Goal: Transaction & Acquisition: Purchase product/service

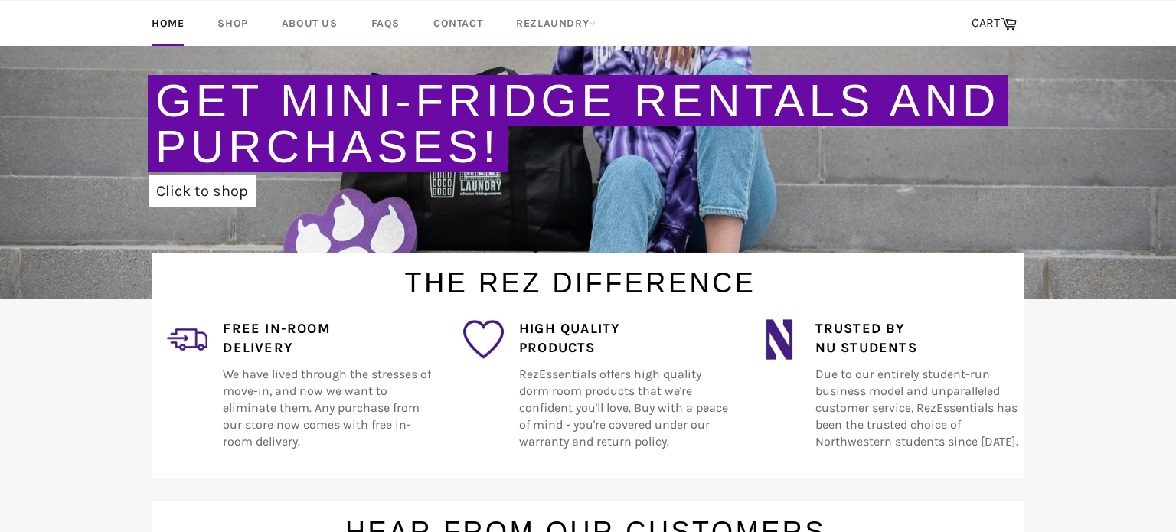
scroll to position [300, 0]
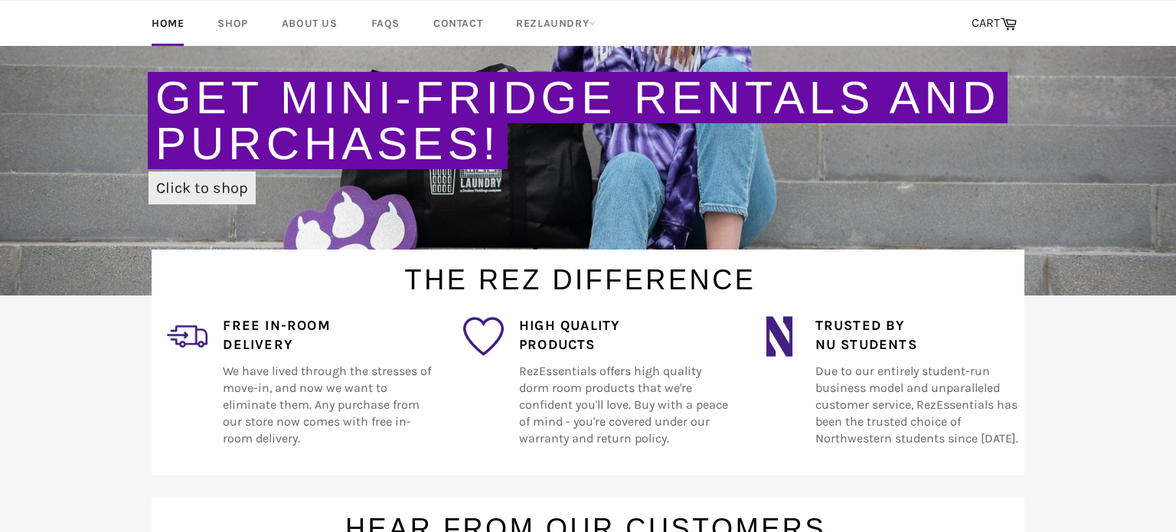
click at [221, 191] on link "Click to shop" at bounding box center [202, 187] width 107 height 33
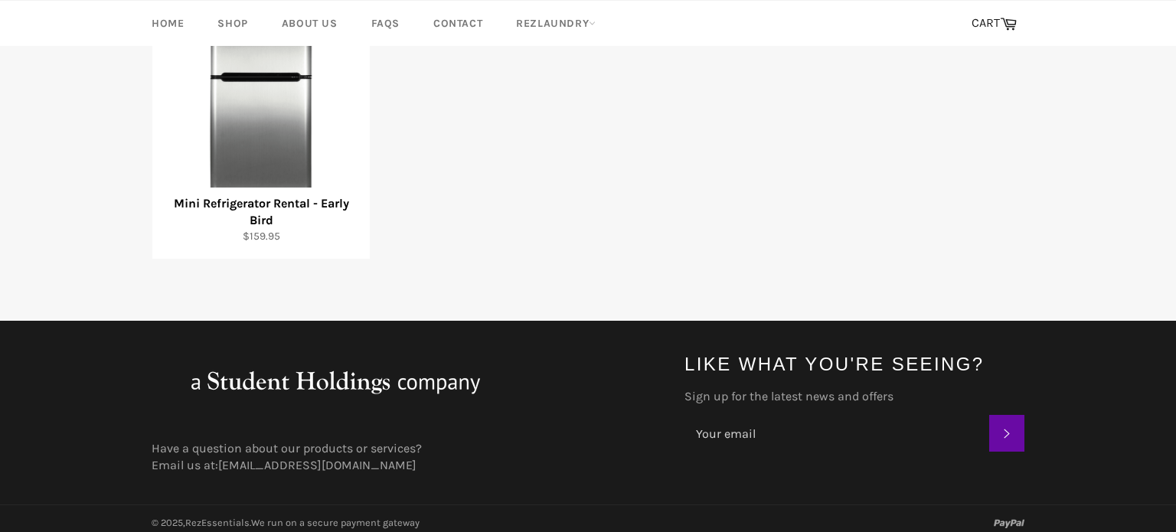
scroll to position [249, 0]
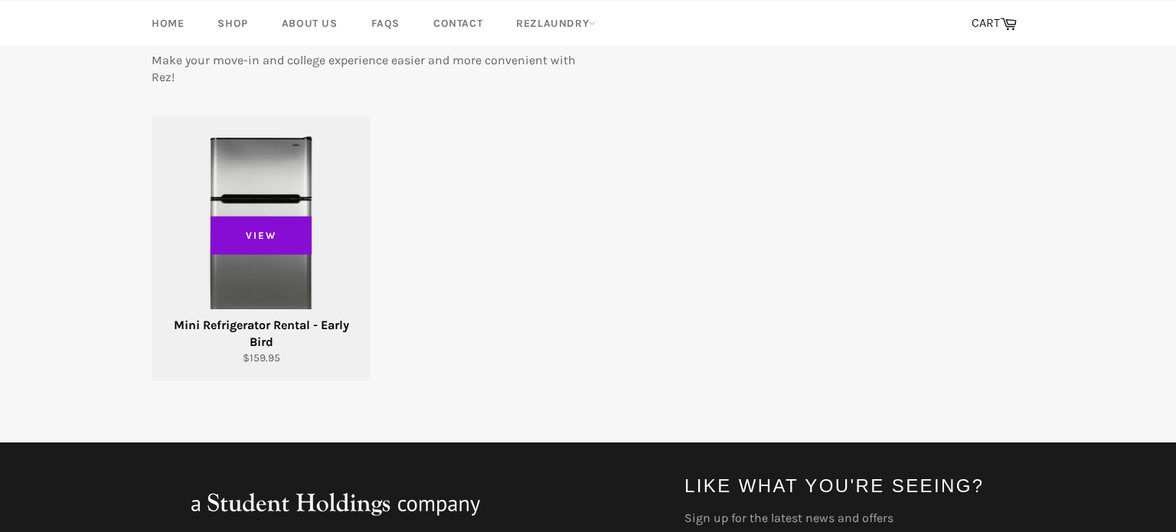
click at [269, 242] on span "View" at bounding box center [261, 235] width 101 height 38
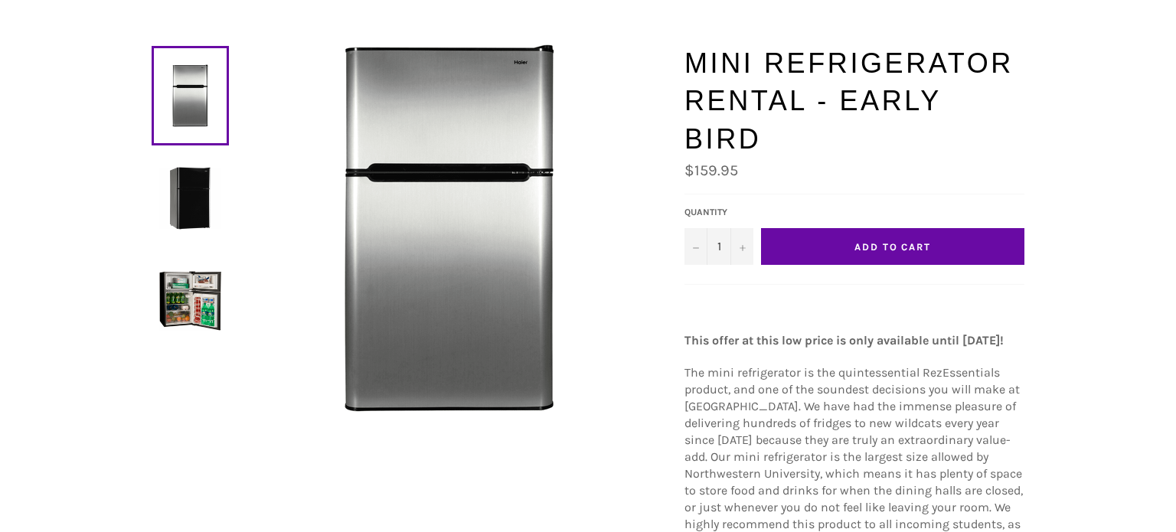
scroll to position [139, 0]
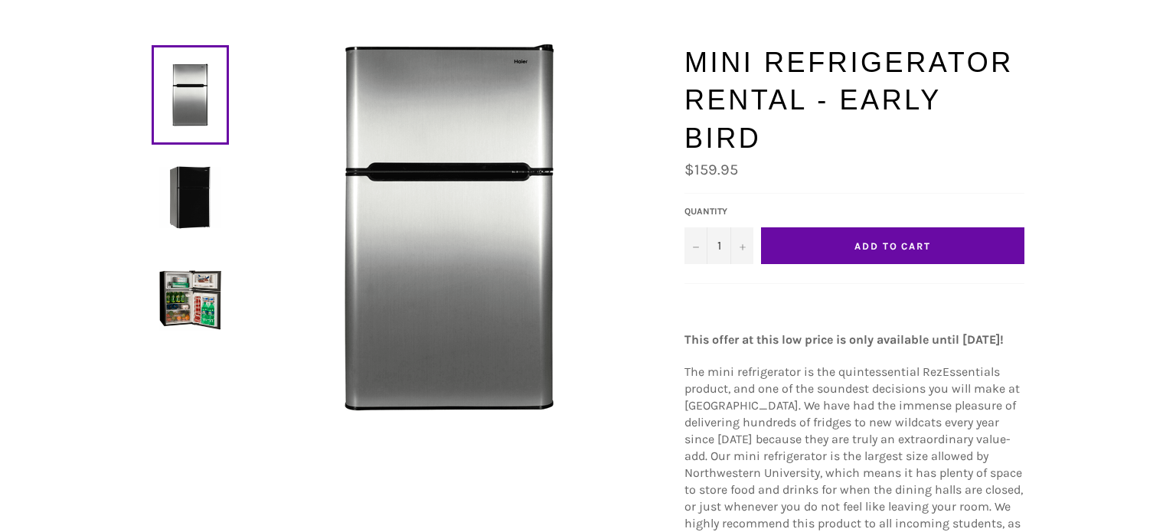
click at [191, 302] on img at bounding box center [190, 300] width 62 height 62
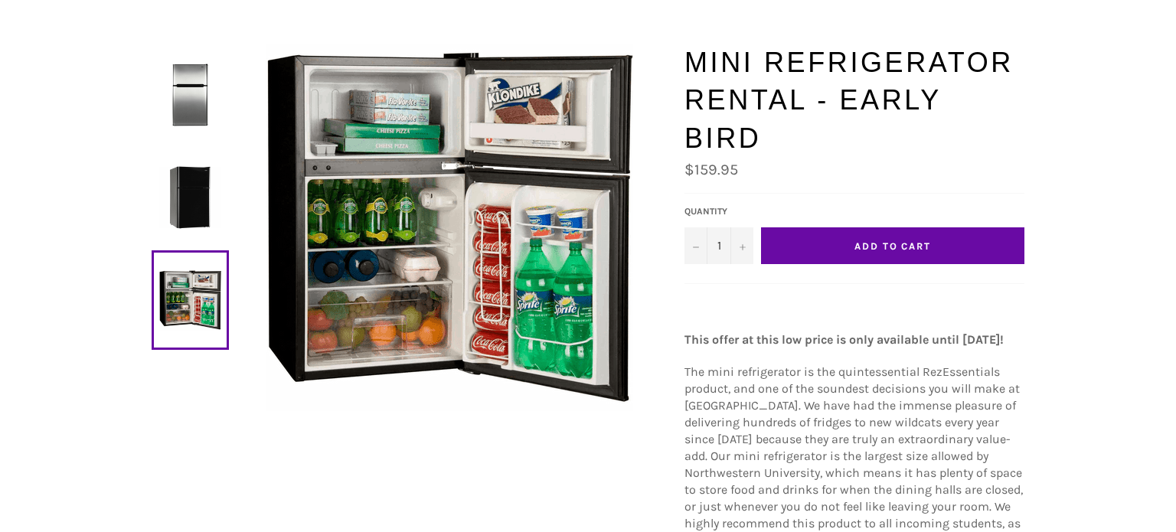
click at [195, 290] on link at bounding box center [190, 300] width 77 height 100
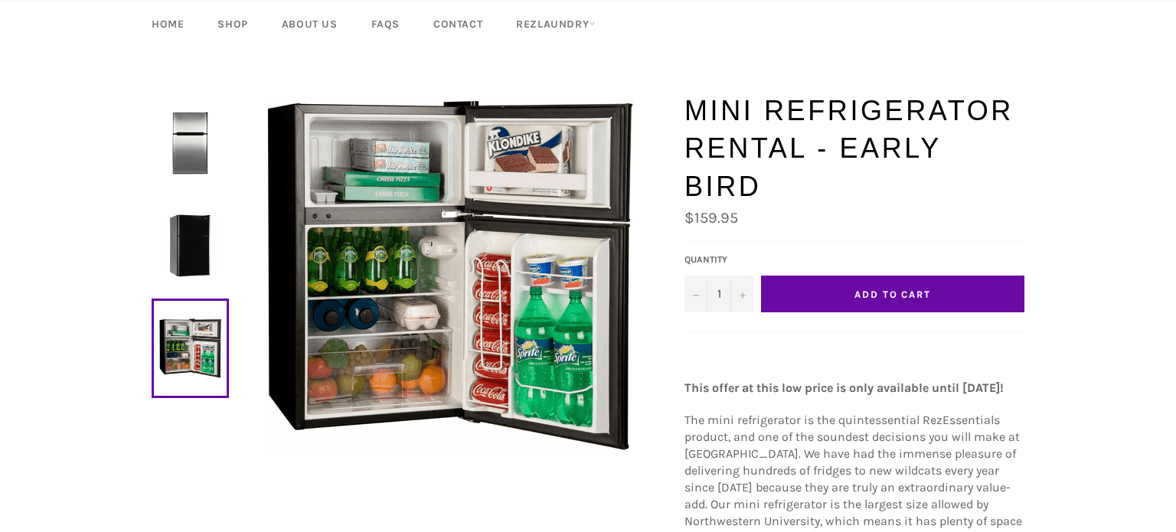
scroll to position [92, 0]
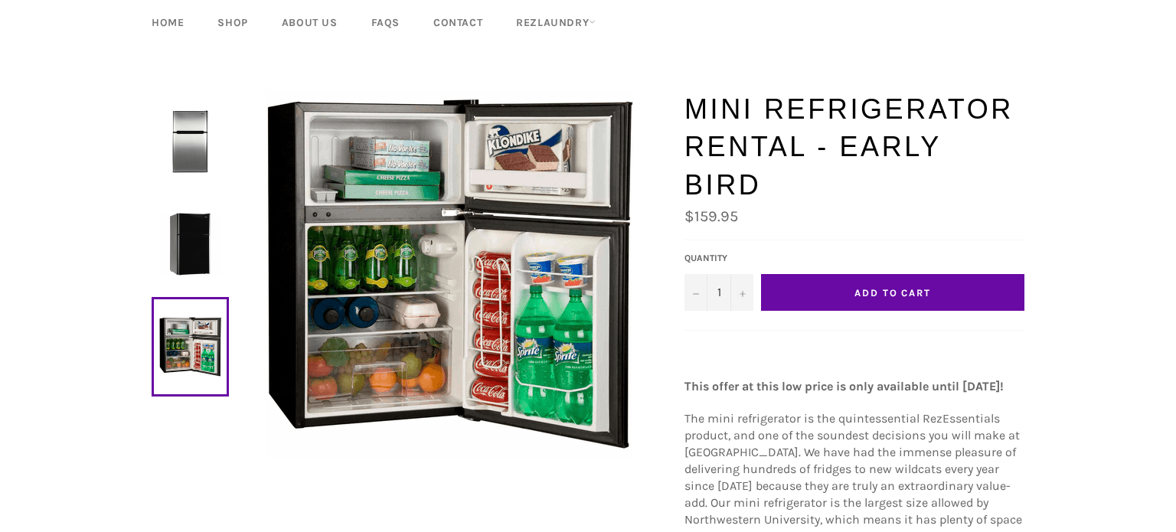
click at [194, 320] on link at bounding box center [190, 347] width 77 height 100
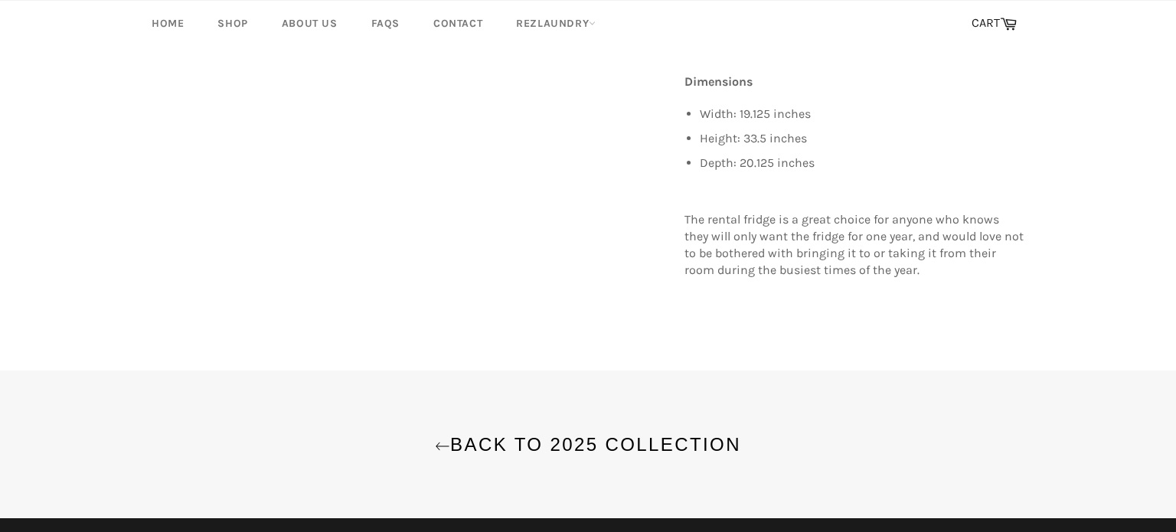
scroll to position [691, 0]
